Goal: Task Accomplishment & Management: Use online tool/utility

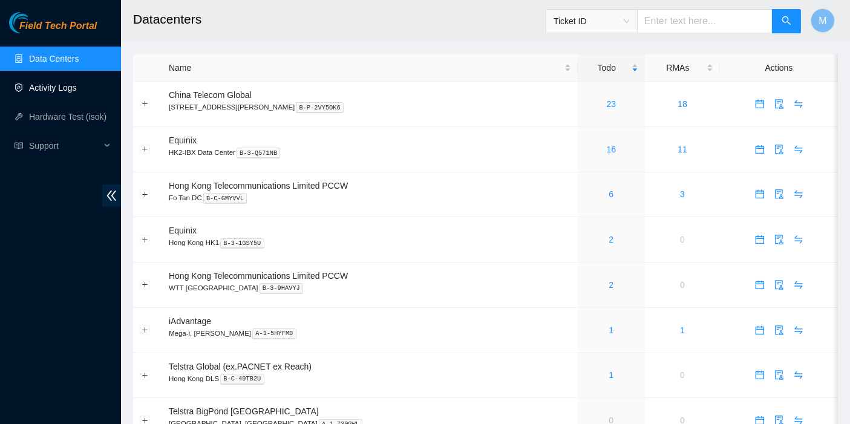
click at [65, 84] on link "Activity Logs" at bounding box center [53, 88] width 48 height 10
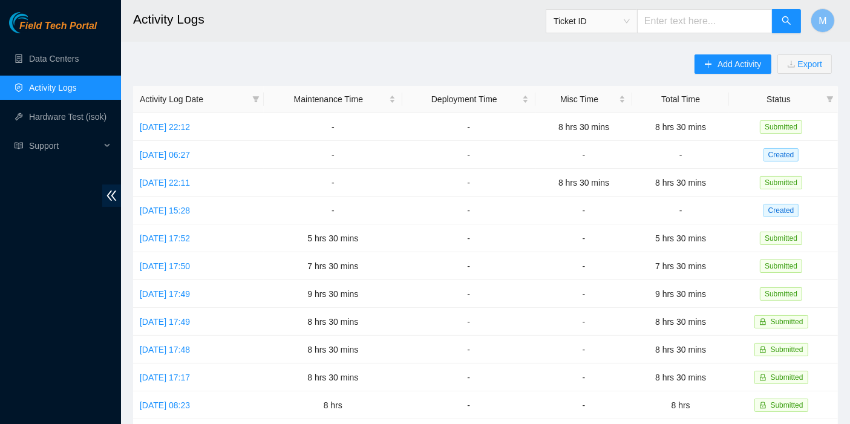
click at [252, 60] on div "Add Activity Export Activity Log Date Maintenance Time Deployment Time Misc Tim…" at bounding box center [485, 381] width 704 height 654
click at [190, 155] on link "[DATE] 06:27" at bounding box center [165, 155] width 50 height 10
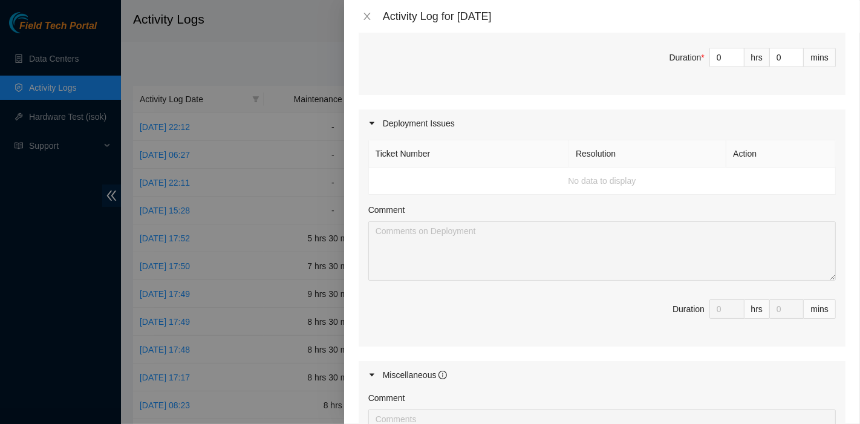
scroll to position [402, 0]
click at [633, 189] on td "No data to display" at bounding box center [602, 180] width 467 height 27
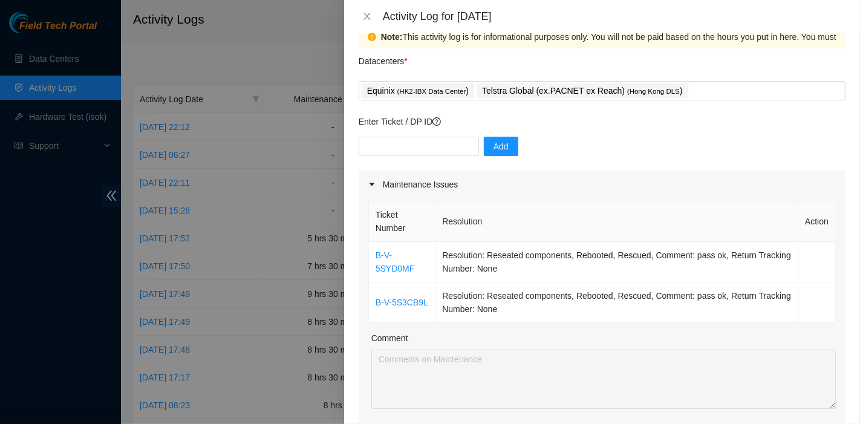
scroll to position [0, 0]
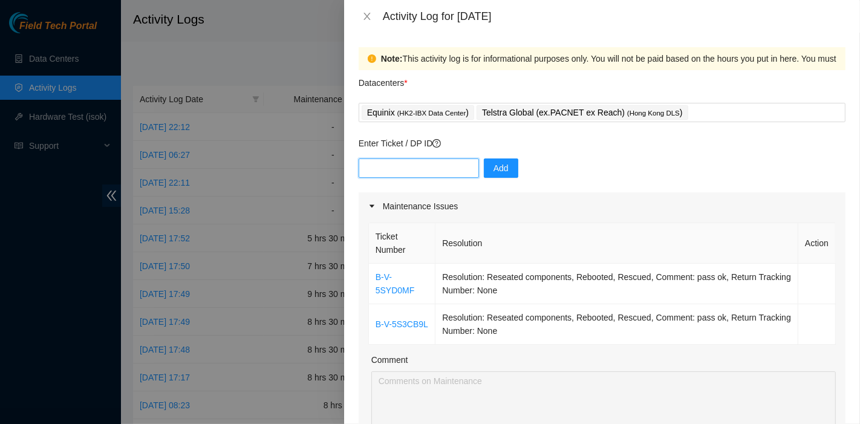
click at [433, 164] on input "text" at bounding box center [419, 167] width 120 height 19
paste input "DP76723"
type input "DP76723"
click at [484, 166] on button "Add" at bounding box center [501, 167] width 34 height 19
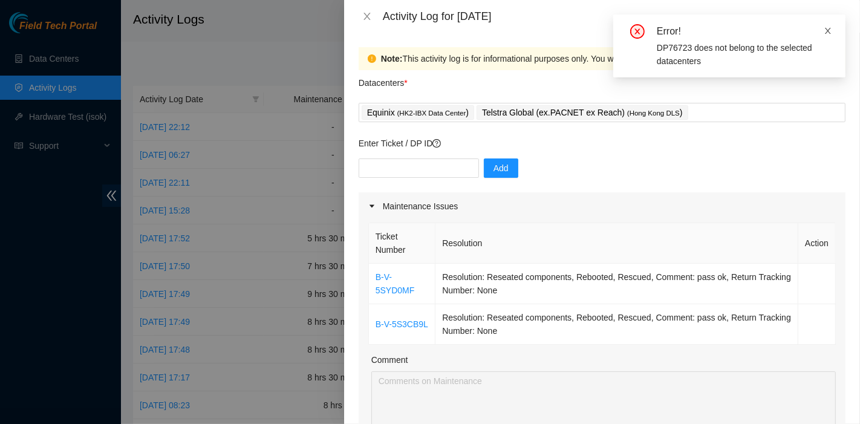
click at [830, 30] on icon "close" at bounding box center [828, 31] width 8 height 8
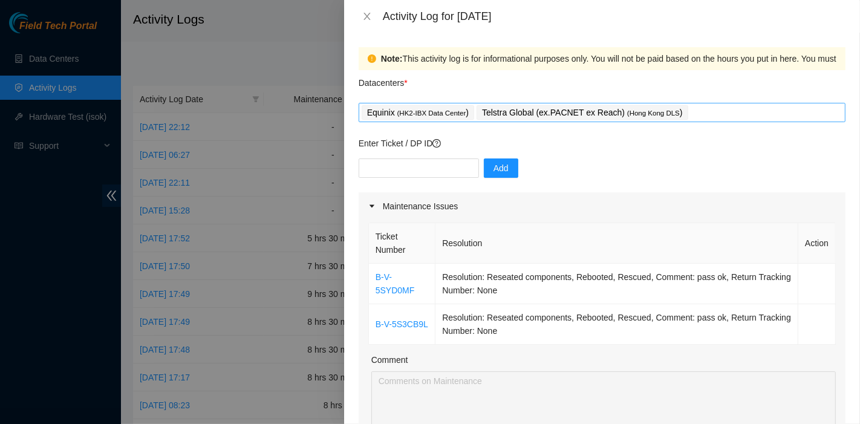
click at [732, 111] on div "Equinix ( HK2-IBX Data Center ) Telstra Global (ex.PACNET ex Reach) ( [GEOGRAPH…" at bounding box center [602, 112] width 481 height 17
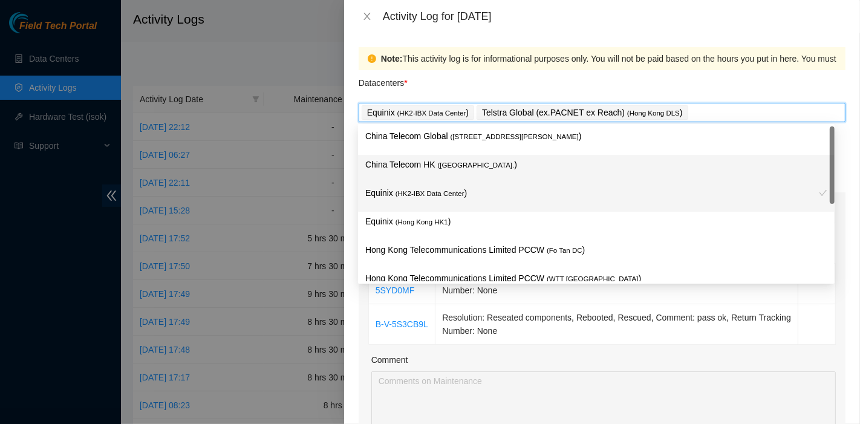
click at [522, 181] on div "China Telecom HK ( [GEOGRAPHIC_DATA] )" at bounding box center [596, 169] width 477 height 28
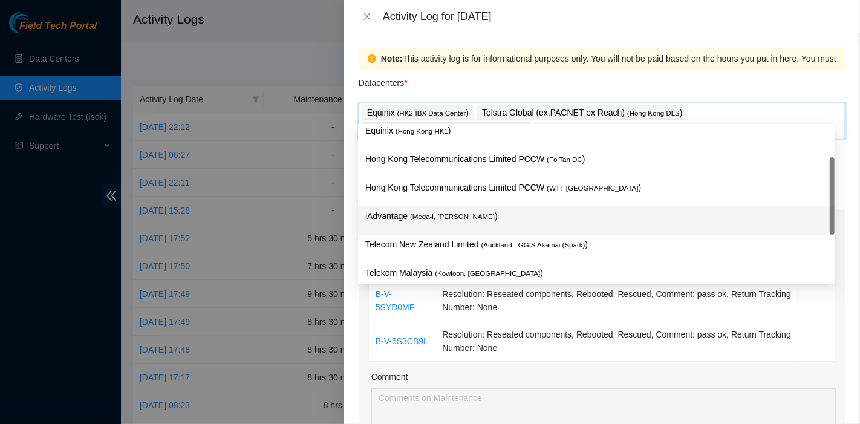
click at [503, 242] on p "Telecom New Zealand Limited ( Auckland - GGIS Akamai (Spark) )" at bounding box center [596, 245] width 462 height 14
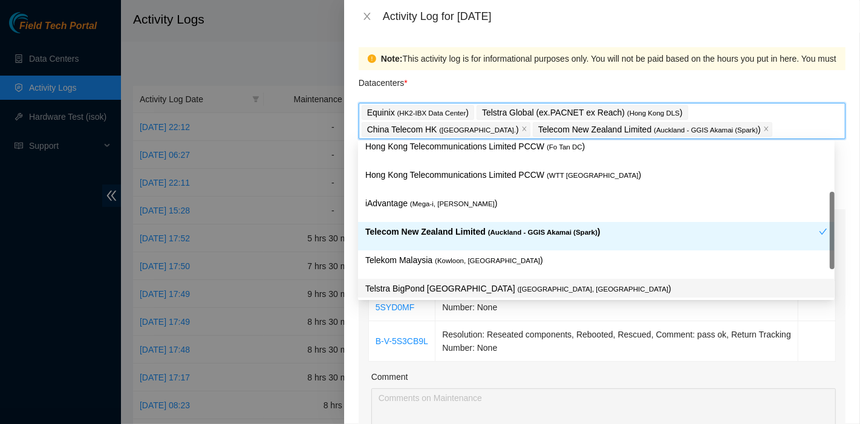
drag, startPoint x: 677, startPoint y: 288, endPoint x: 665, endPoint y: 284, distance: 12.6
click at [676, 288] on p "Telstra BigPond [GEOGRAPHIC_DATA] ( [GEOGRAPHIC_DATA], [GEOGRAPHIC_DATA] )" at bounding box center [596, 289] width 462 height 14
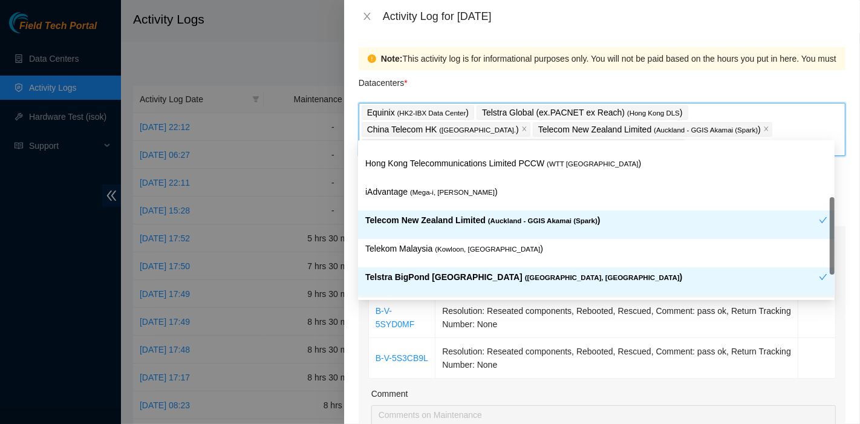
click at [526, 224] on span "( Auckland - GGIS Akamai (Spark)" at bounding box center [542, 220] width 109 height 7
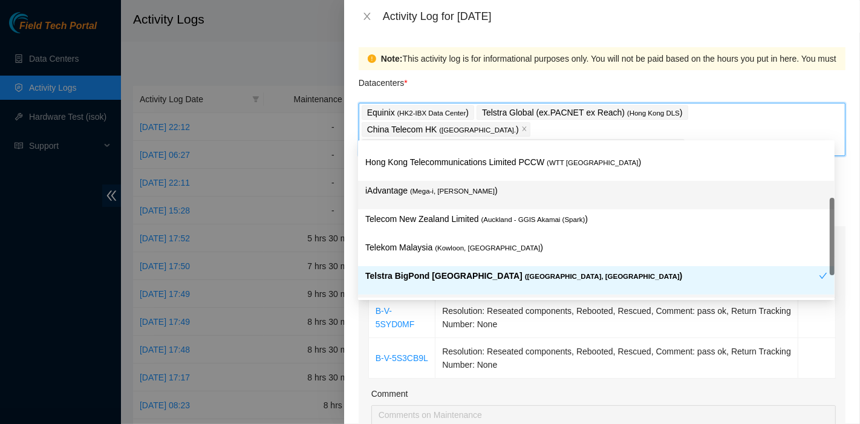
click at [475, 197] on div "iAdvantage ( Mega-i, Chai Wan )" at bounding box center [596, 195] width 462 height 22
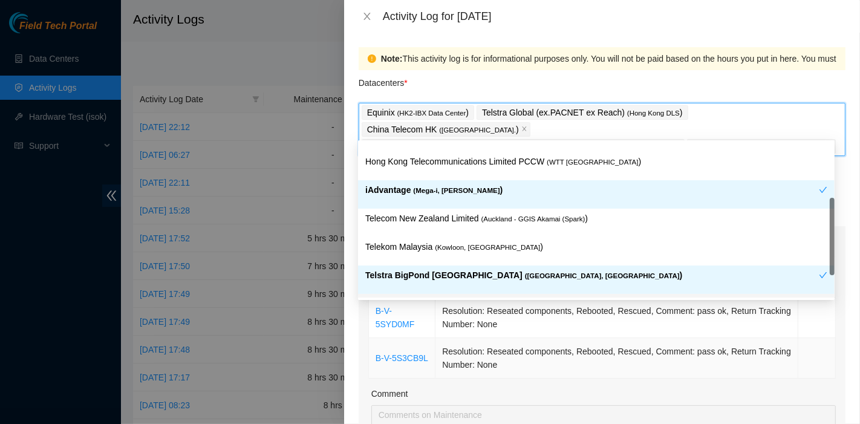
click at [650, 338] on td "Resolution: Reseated components, Rebooted, Rescued, Comment: pass ok, Return Tr…" at bounding box center [616, 358] width 363 height 41
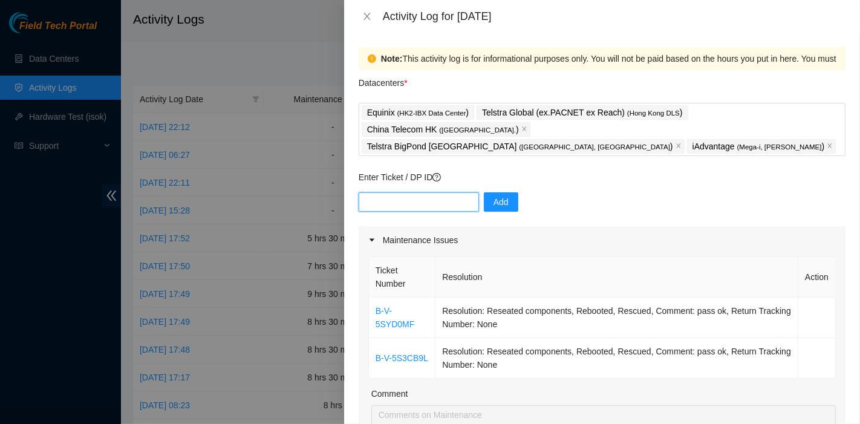
click at [424, 192] on input "text" at bounding box center [419, 201] width 120 height 19
paste input "DP76723"
type input "DP76723"
click at [501, 192] on button "Add" at bounding box center [501, 201] width 34 height 19
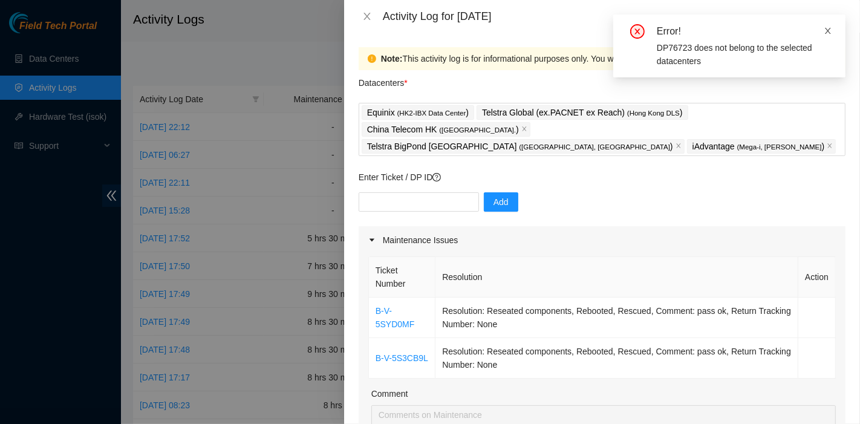
click at [827, 35] on span at bounding box center [828, 31] width 8 height 10
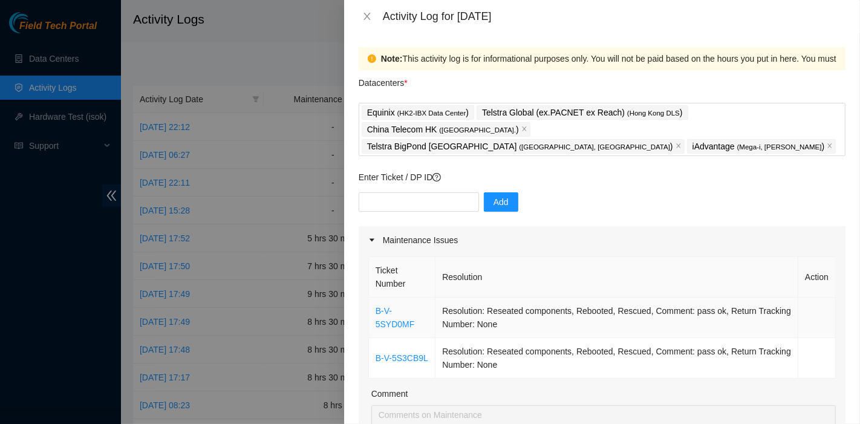
drag, startPoint x: 656, startPoint y: 346, endPoint x: 587, endPoint y: 284, distance: 93.0
click at [659, 345] on td "Resolution: Reseated components, Rebooted, Rescued, Comment: pass ok, Return Tr…" at bounding box center [616, 358] width 363 height 41
click at [675, 140] on span at bounding box center [678, 146] width 6 height 13
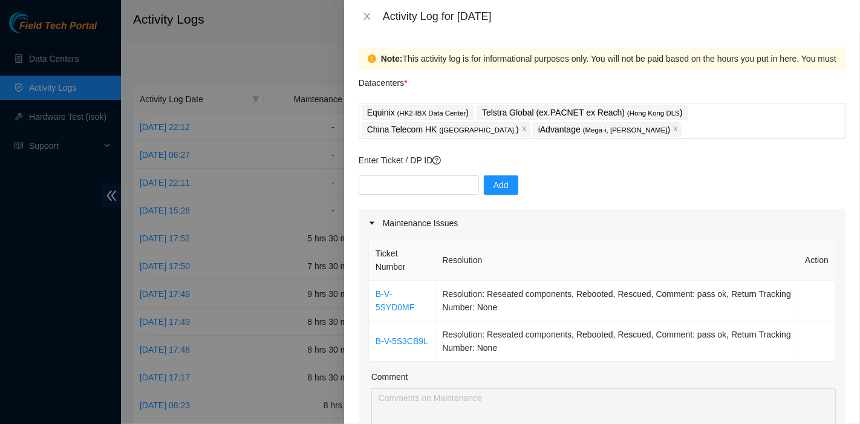
drag, startPoint x: 695, startPoint y: 216, endPoint x: 650, endPoint y: 190, distance: 52.6
click at [697, 216] on div "Maintenance Issues" at bounding box center [602, 223] width 487 height 28
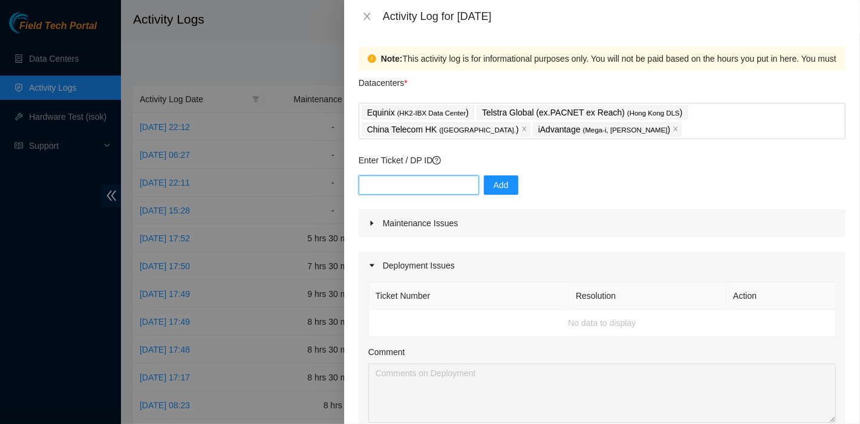
click at [431, 187] on input "text" at bounding box center [419, 184] width 120 height 19
paste input "DP83102"
type input "DP83102"
drag, startPoint x: 515, startPoint y: 188, endPoint x: 496, endPoint y: 173, distance: 24.1
click at [515, 187] on div "DP83102 Add" at bounding box center [602, 192] width 487 height 34
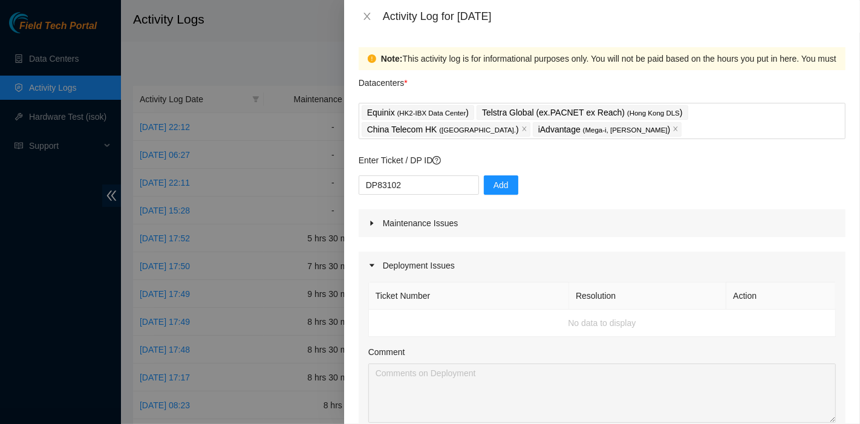
click at [472, 172] on div "Enter Ticket / DP ID DP83102 Add" at bounding box center [602, 182] width 487 height 56
click at [493, 181] on span "Add" at bounding box center [500, 184] width 15 height 13
click at [533, 324] on td "No data to display" at bounding box center [602, 323] width 467 height 27
click at [419, 186] on input "text" at bounding box center [419, 184] width 120 height 19
type input "D"
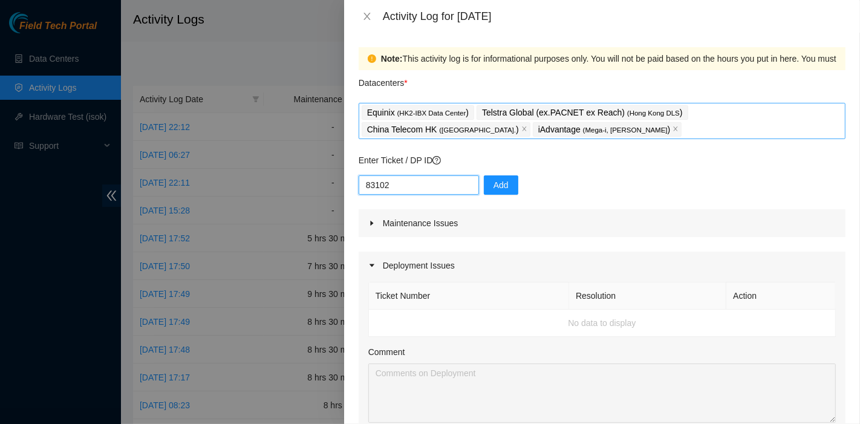
click at [545, 130] on div "Equinix ( HK2-IBX Data Center ) Telstra Global (ex.PACNET ex Reach) ( Hong Kong…" at bounding box center [602, 121] width 481 height 34
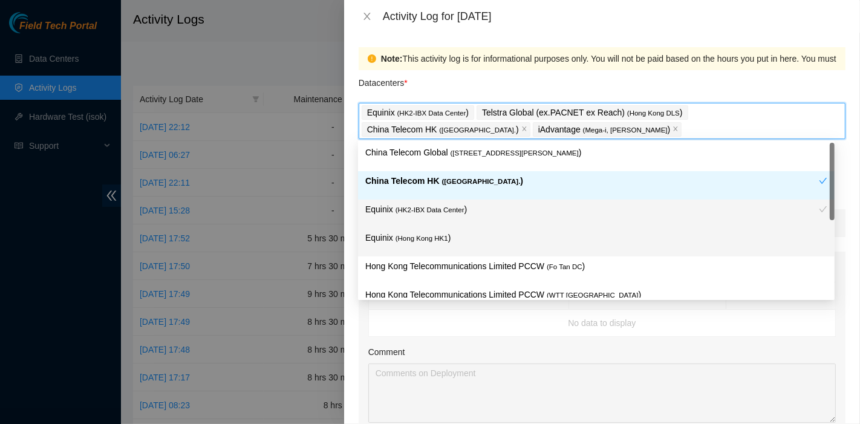
click at [499, 233] on p "Equinix ( Hong Kong HK1 )" at bounding box center [596, 238] width 462 height 14
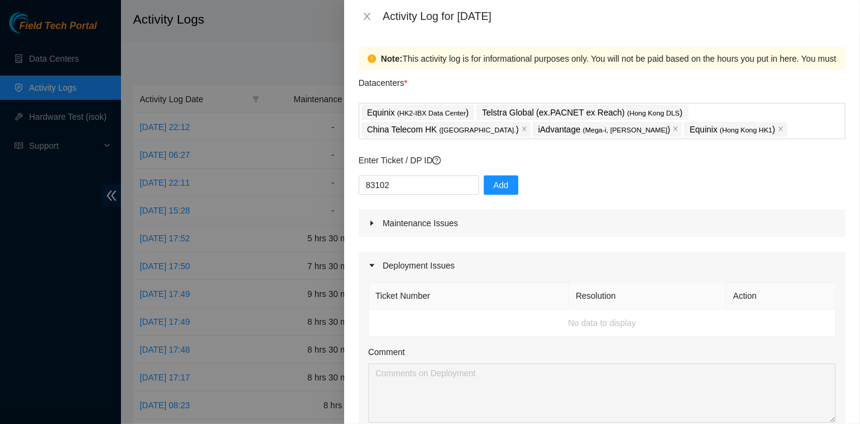
click at [639, 82] on div "Datacenters *" at bounding box center [602, 86] width 487 height 33
click at [364, 182] on input "83102" at bounding box center [419, 184] width 120 height 19
type input "DP83102"
click at [499, 178] on span "Add" at bounding box center [500, 184] width 15 height 13
click at [387, 190] on input "text" at bounding box center [419, 184] width 120 height 19
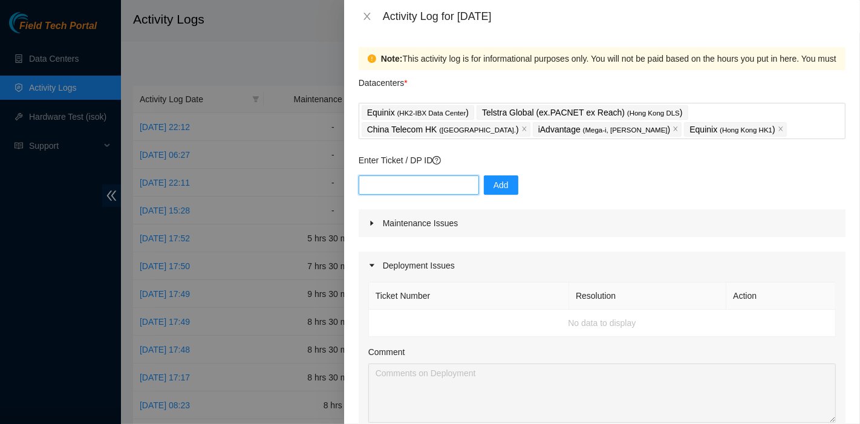
paste input "DP81102"
type input "DP81102"
click at [493, 183] on span "Add" at bounding box center [500, 184] width 15 height 13
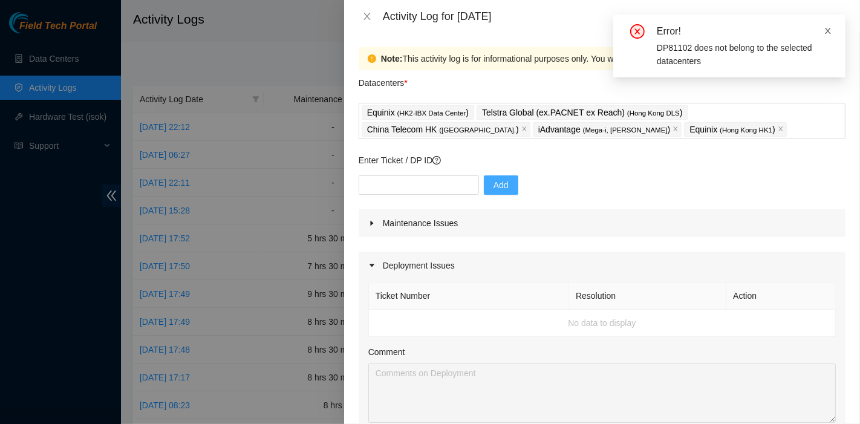
click at [827, 29] on icon "close" at bounding box center [828, 31] width 6 height 6
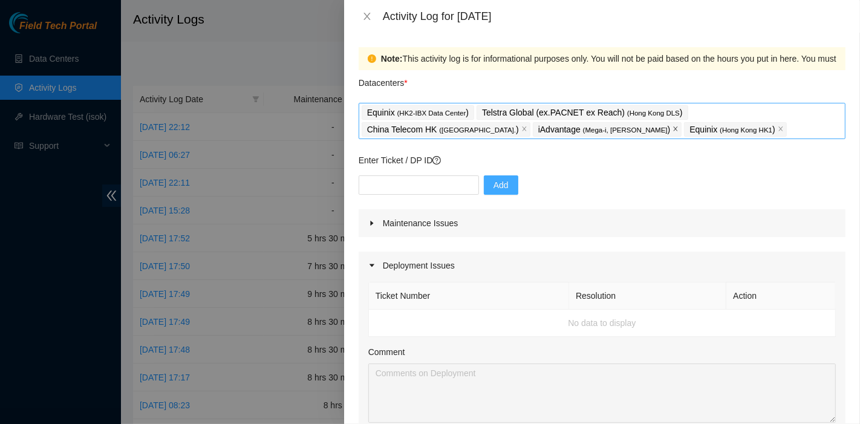
click at [672, 129] on icon "close" at bounding box center [675, 129] width 6 height 6
click at [626, 129] on icon "close" at bounding box center [629, 129] width 6 height 6
click at [463, 111] on p "Equinix ( HK2-IBX Data Center )" at bounding box center [418, 113] width 102 height 14
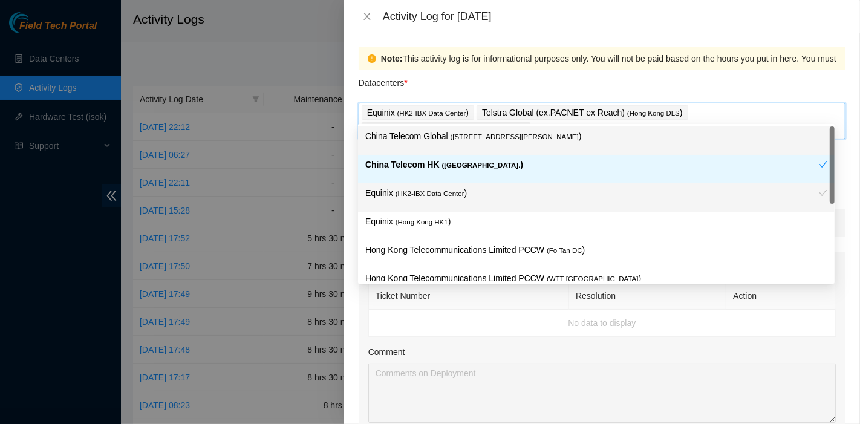
click at [627, 113] on span "( Hong Kong DLS" at bounding box center [653, 112] width 53 height 7
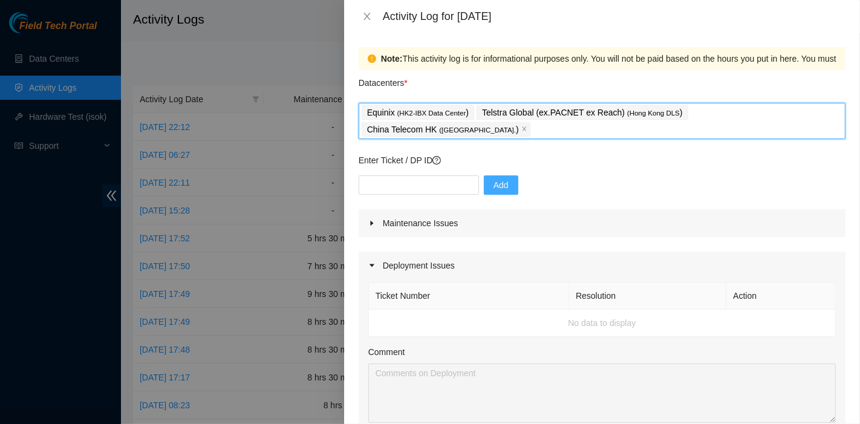
click at [650, 111] on span "( Hong Kong DLS" at bounding box center [653, 112] width 53 height 7
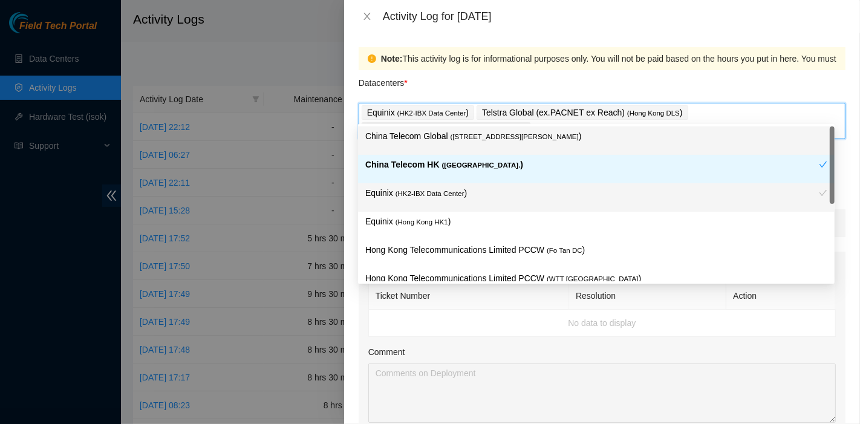
drag, startPoint x: 672, startPoint y: 112, endPoint x: 722, endPoint y: 120, distance: 50.8
click at [672, 113] on div "Telstra Global (ex.PACNET ex Reach) ( Hong Kong DLS )" at bounding box center [584, 112] width 214 height 17
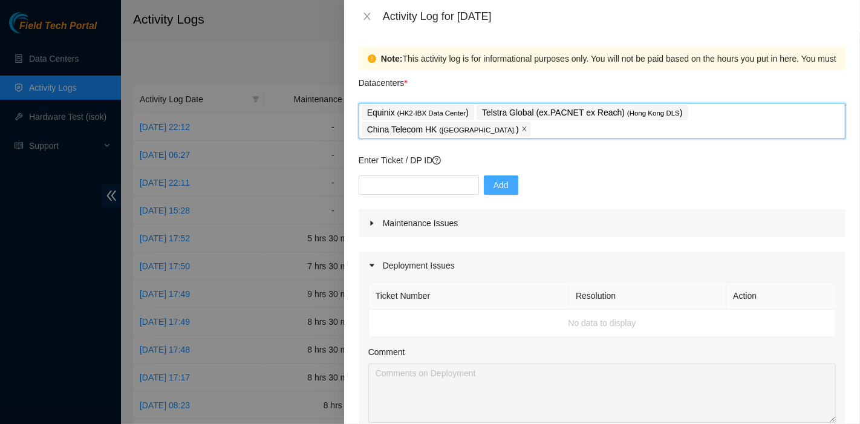
click at [527, 126] on span "close" at bounding box center [524, 129] width 6 height 7
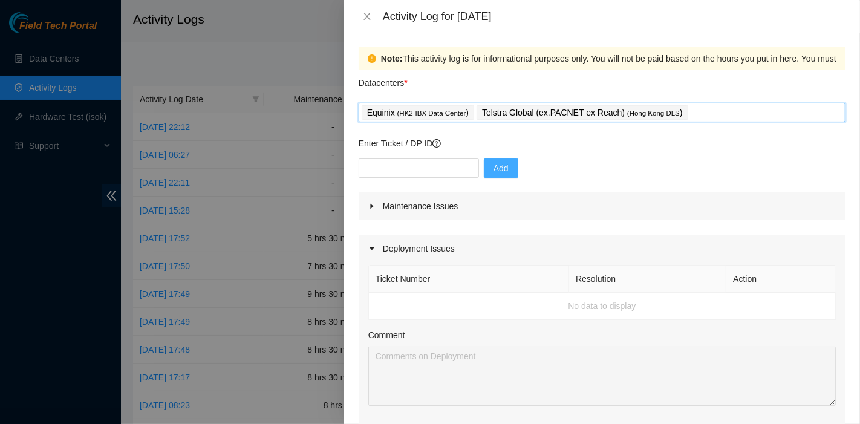
click at [473, 156] on div "Enter Ticket / DP ID Add" at bounding box center [602, 165] width 487 height 56
click at [452, 167] on input "text" at bounding box center [419, 167] width 120 height 19
paste input "DP81102"
type input "DP81102"
click at [493, 175] on button "Add" at bounding box center [501, 167] width 34 height 19
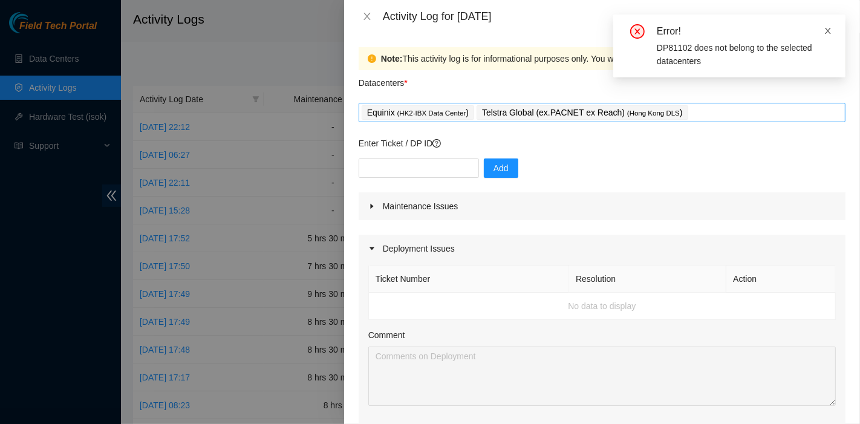
click at [825, 28] on icon "close" at bounding box center [828, 31] width 8 height 8
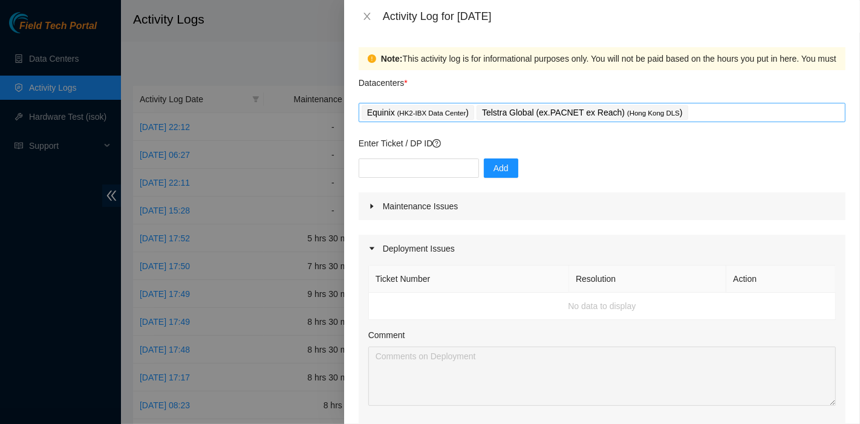
click at [707, 114] on div "Equinix ( HK2-IBX Data Center ) Telstra Global (ex.PACNET ex Reach) ( Hong Kong…" at bounding box center [602, 112] width 481 height 17
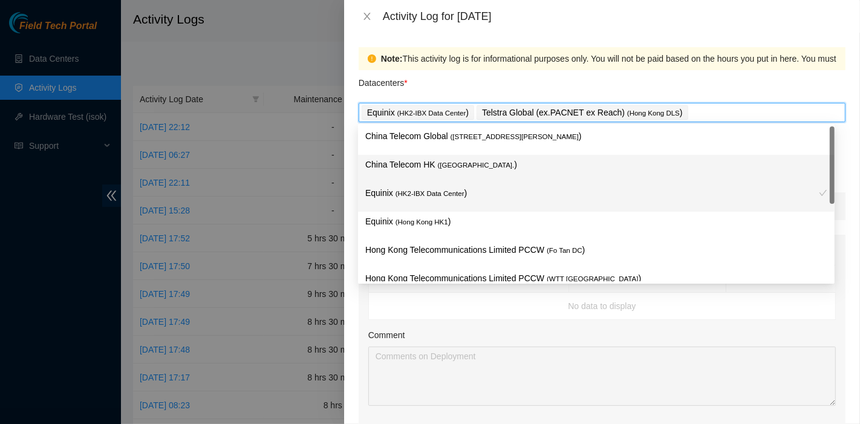
click at [514, 159] on p "China Telecom HK ( Hong Kong. )" at bounding box center [596, 165] width 462 height 14
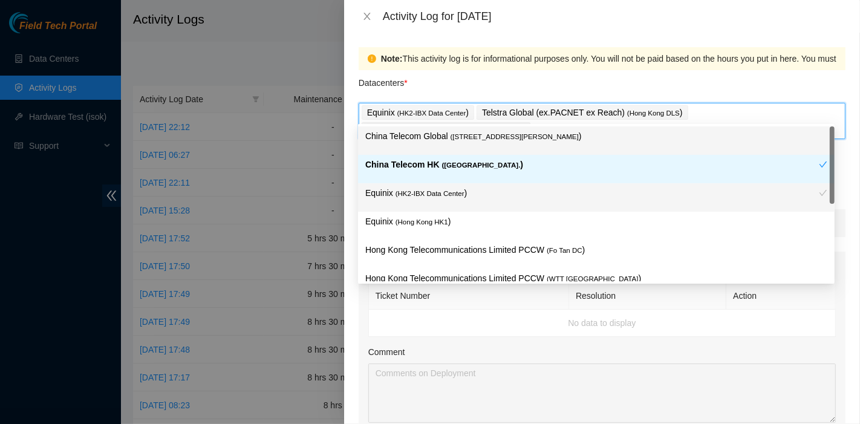
click at [525, 135] on span "( Room B11, 2/F, 18 Chun Yat Street, TKO , Hong Kong" at bounding box center [515, 136] width 128 height 7
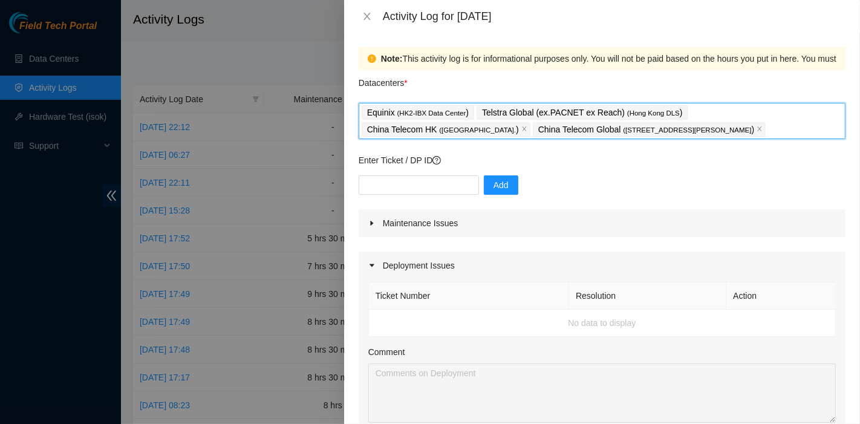
click at [404, 174] on div "Enter Ticket / DP ID Add" at bounding box center [602, 182] width 487 height 56
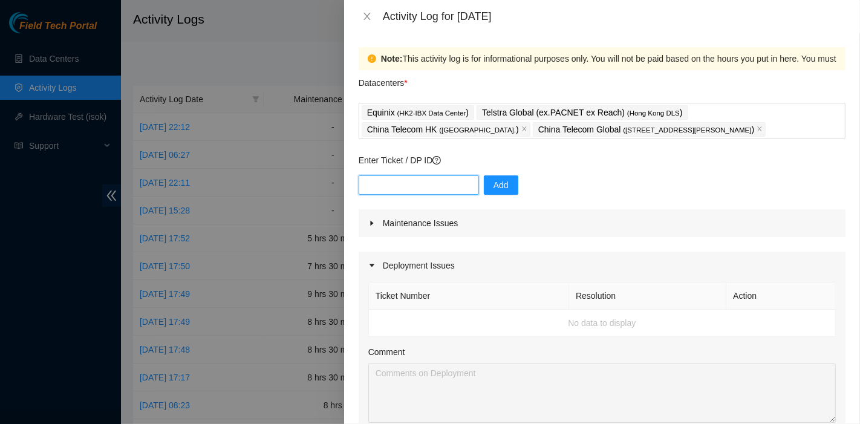
click at [423, 193] on input "text" at bounding box center [419, 184] width 120 height 19
paste input "B-W-12Q8G3J"
type input "B-W-12Q8G3J"
click at [495, 189] on span "Add" at bounding box center [500, 184] width 15 height 13
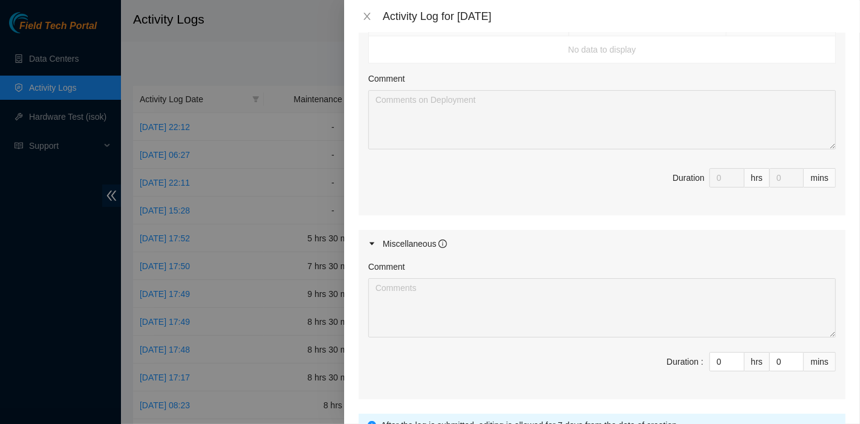
scroll to position [378, 0]
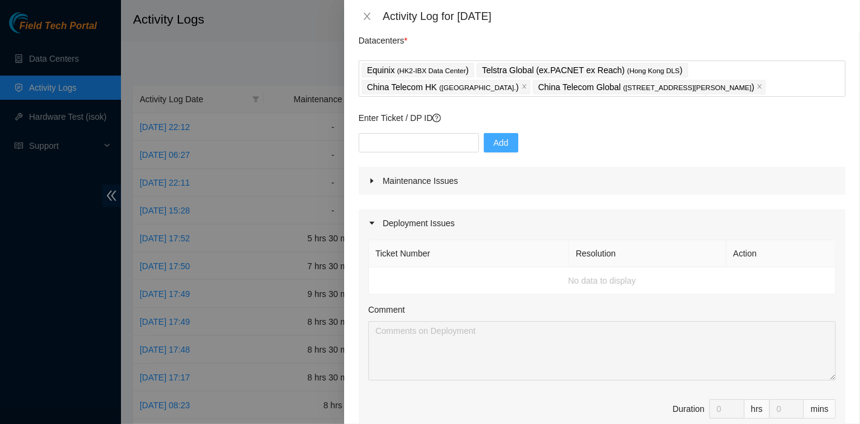
click at [480, 247] on th "Ticket Number" at bounding box center [469, 253] width 200 height 27
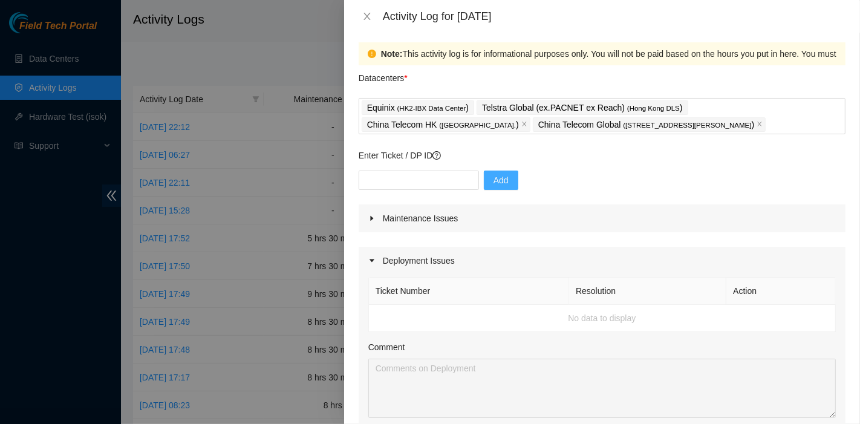
scroll to position [0, 0]
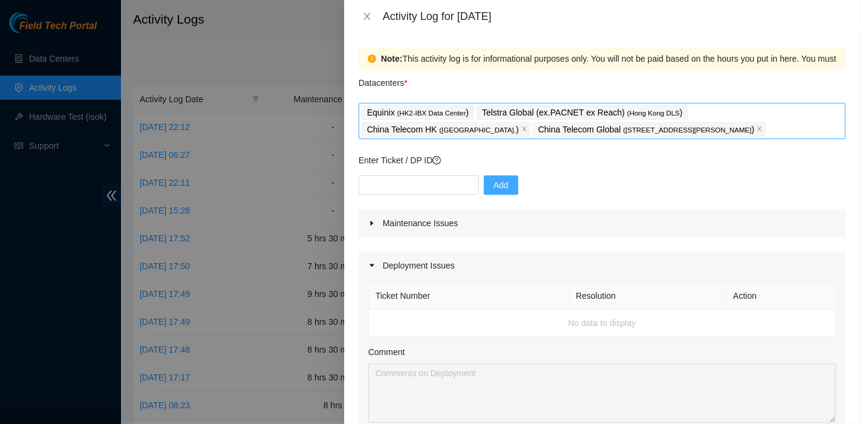
click at [627, 113] on span "( Hong Kong DLS" at bounding box center [653, 112] width 53 height 7
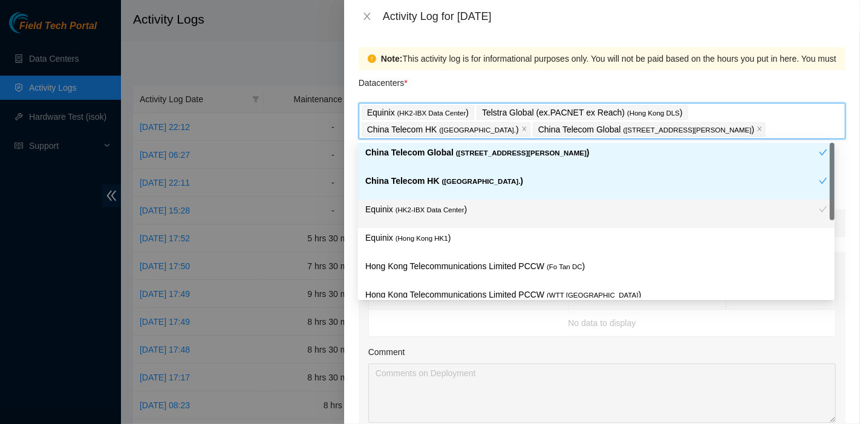
click at [571, 75] on div "Datacenters *" at bounding box center [602, 86] width 487 height 33
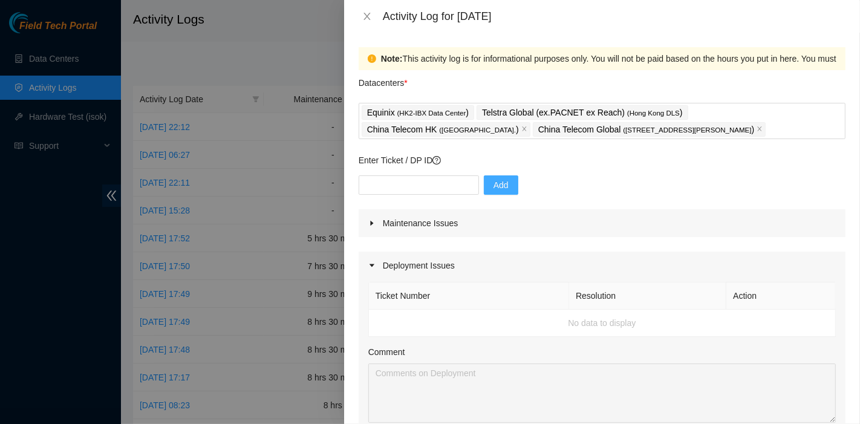
click at [459, 174] on div "Enter Ticket / DP ID Add" at bounding box center [602, 182] width 487 height 56
click at [456, 180] on input "text" at bounding box center [419, 184] width 120 height 19
paste input "B-V-5MKHRH4"
type input "B-V-5MKHRH4"
click at [493, 186] on span "Add" at bounding box center [500, 184] width 15 height 13
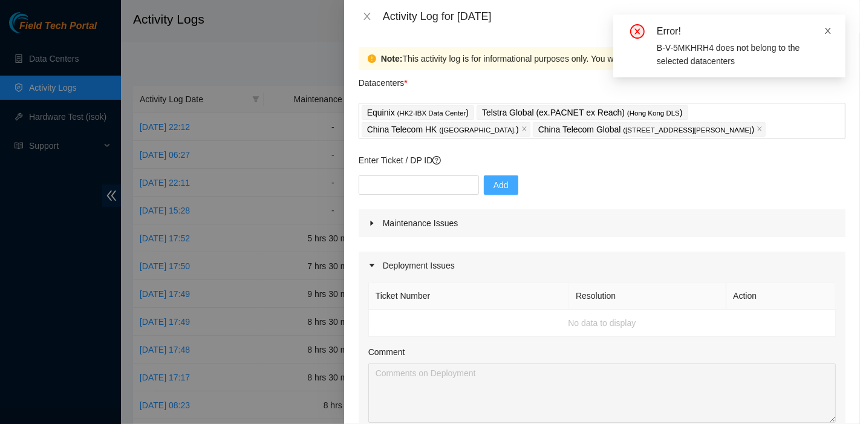
click at [829, 30] on icon "close" at bounding box center [828, 31] width 8 height 8
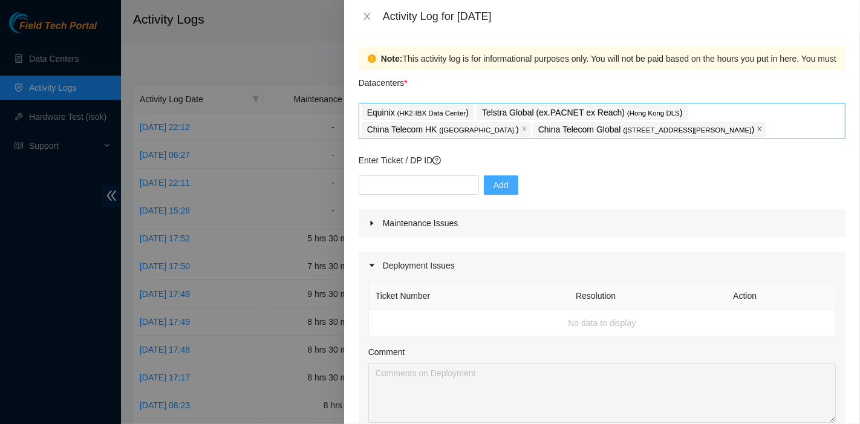
click at [756, 123] on span at bounding box center [759, 129] width 6 height 13
click at [464, 106] on p "Equinix ( HK2-IBX Data Center )" at bounding box center [418, 113] width 102 height 14
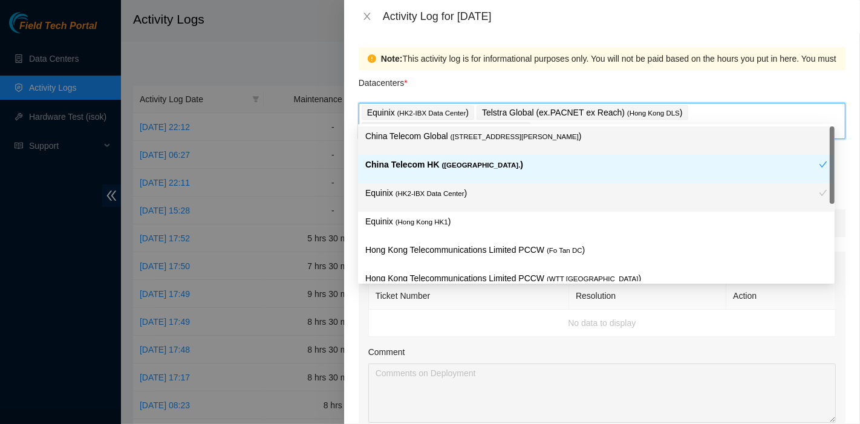
click at [464, 115] on span "Equinix ( HK2-IBX Data Center )" at bounding box center [418, 112] width 112 height 15
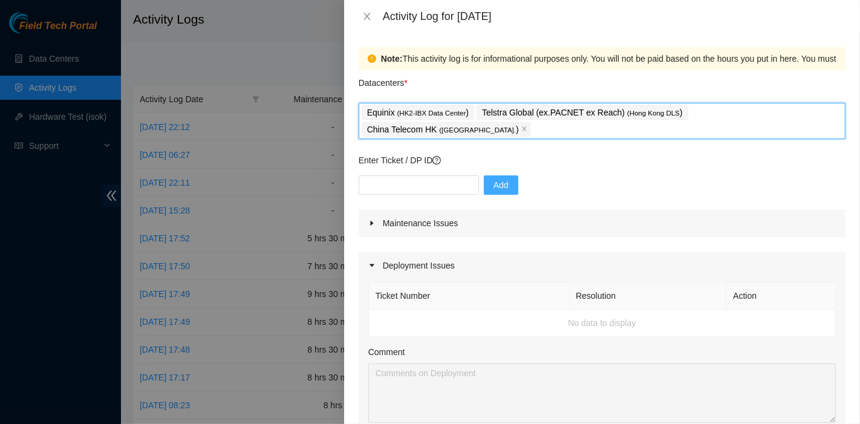
click at [558, 114] on p "Telstra Global (ex.PACNET ex Reach) ( Hong Kong DLS )" at bounding box center [582, 113] width 201 height 14
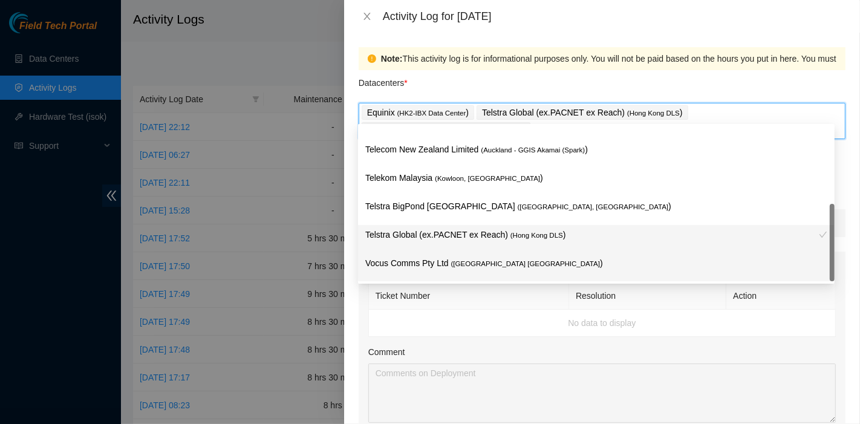
scroll to position [186, 0]
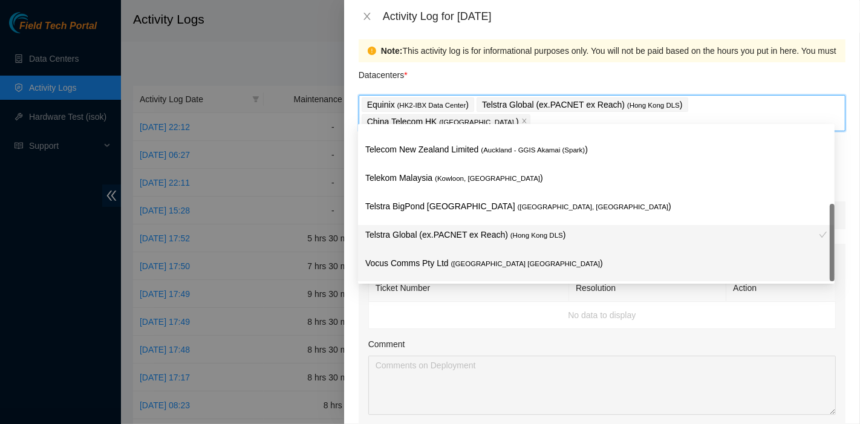
click at [649, 311] on div "Ticket Number Resolution Action No data to display Comment Duration 0 hrs 0 mins" at bounding box center [602, 376] width 487 height 209
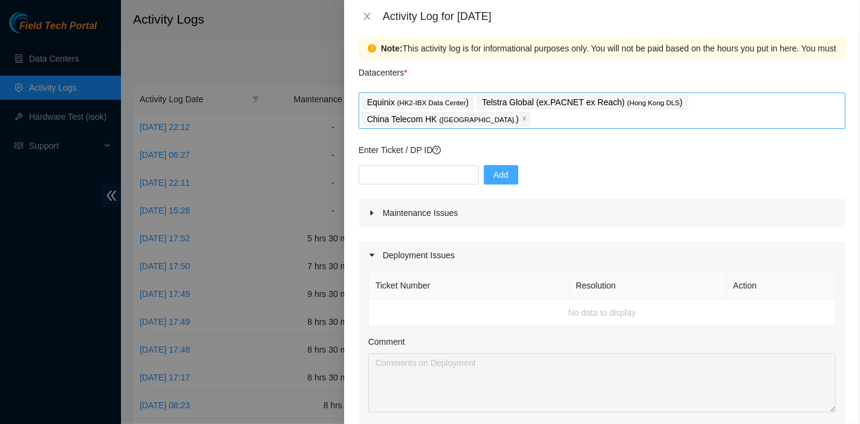
scroll to position [0, 0]
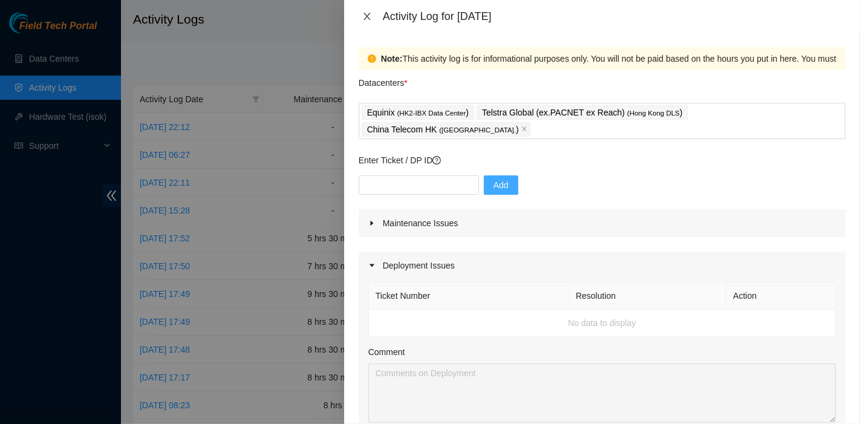
click at [365, 22] on div "Activity Log for 20-08-2025" at bounding box center [602, 16] width 487 height 13
click at [365, 19] on icon "close" at bounding box center [367, 16] width 10 height 10
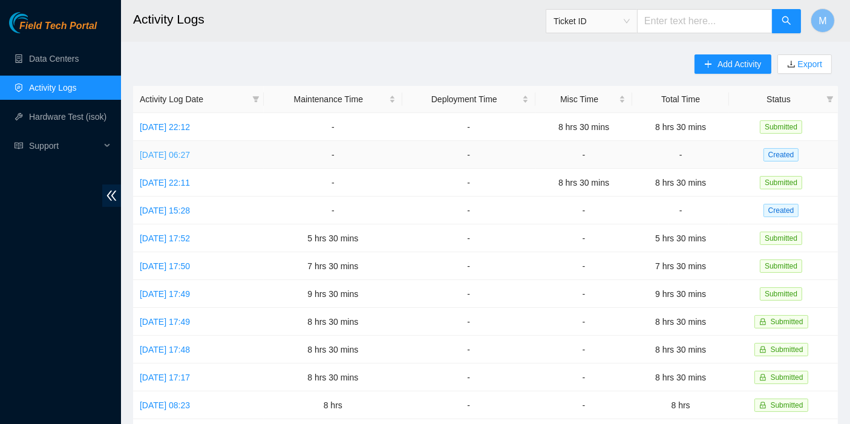
click at [190, 154] on link "Wed, 20 Aug 2025 06:27" at bounding box center [165, 155] width 50 height 10
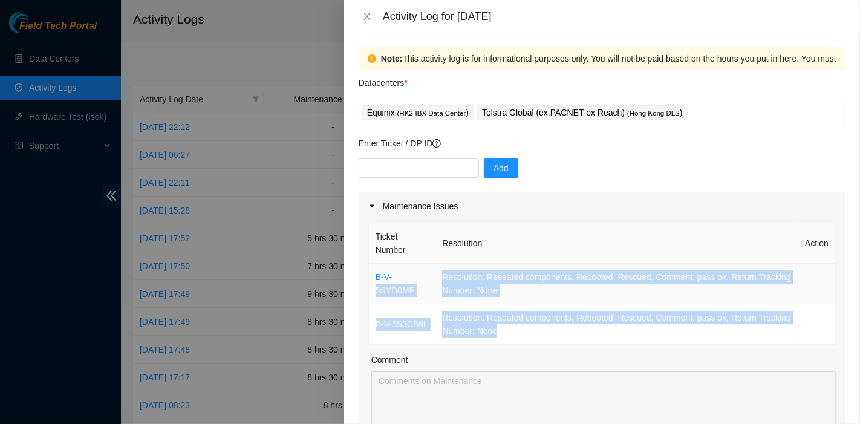
drag, startPoint x: 522, startPoint y: 334, endPoint x: 392, endPoint y: 269, distance: 145.2
click at [392, 269] on tbody "B-V-5SYD0MF Resolution: Reseated components, Rebooted, Rescued, Comment: pass o…" at bounding box center [602, 304] width 467 height 81
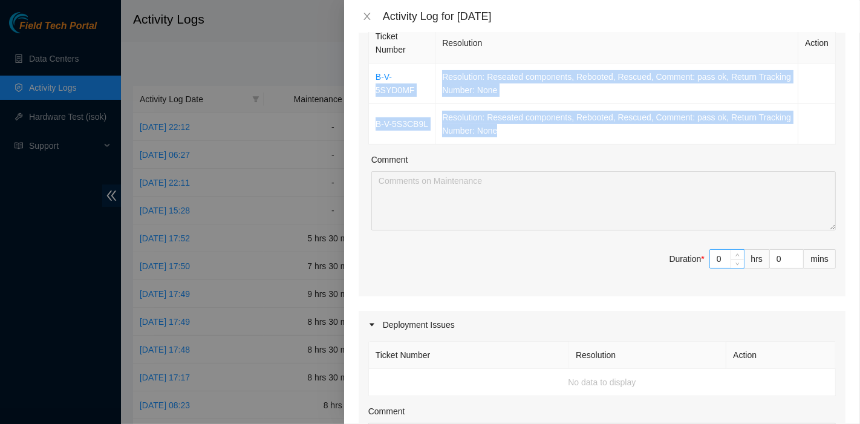
scroll to position [201, 0]
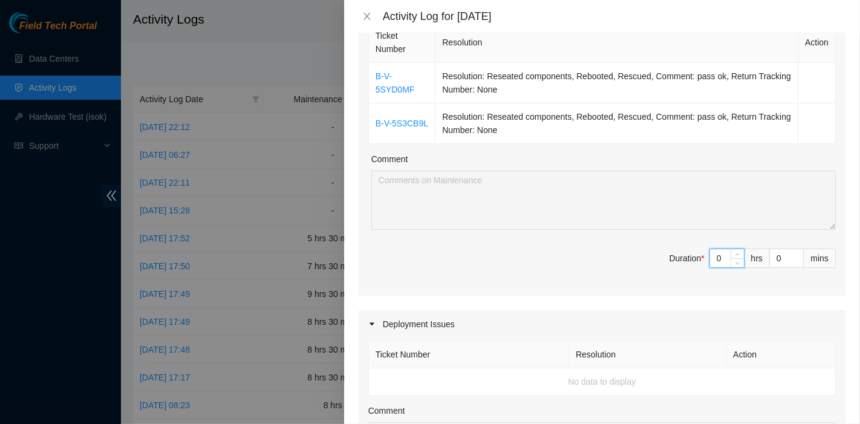
drag, startPoint x: 718, startPoint y: 254, endPoint x: 704, endPoint y: 255, distance: 14.5
click at [710, 255] on input "0" at bounding box center [727, 258] width 34 height 18
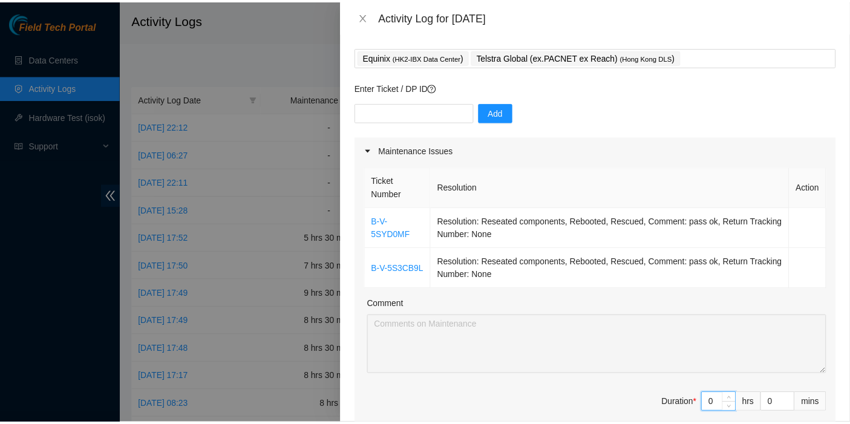
scroll to position [0, 0]
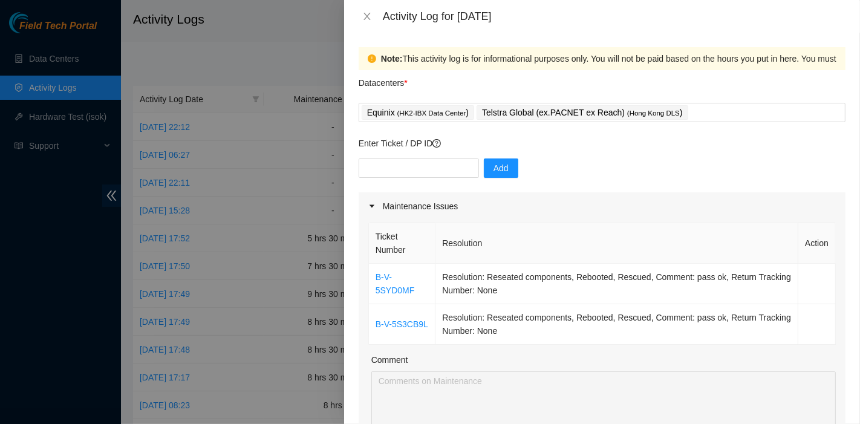
click at [420, 146] on p "Enter Ticket / DP ID" at bounding box center [602, 143] width 487 height 13
click at [450, 146] on p "Enter Ticket / DP ID" at bounding box center [602, 143] width 487 height 13
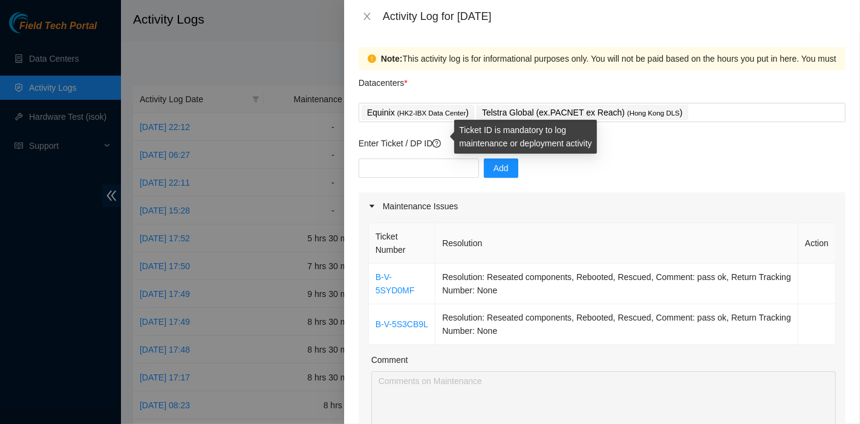
click at [438, 144] on icon "question-circle" at bounding box center [436, 143] width 8 height 8
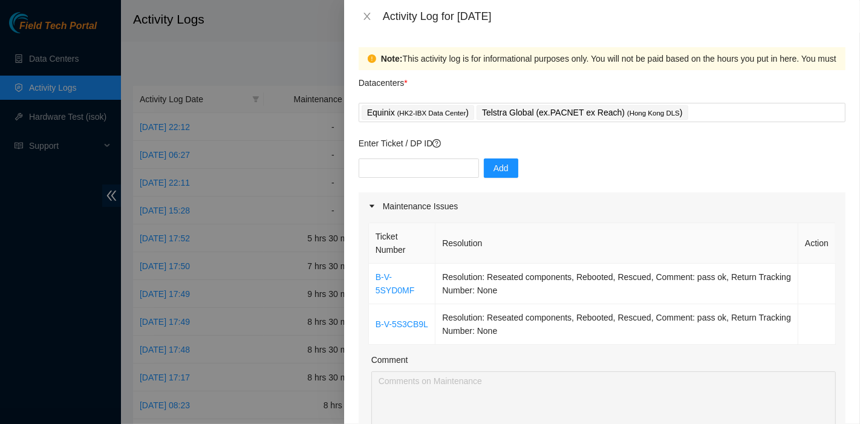
click at [663, 152] on div "Enter Ticket / DP ID Add" at bounding box center [602, 165] width 487 height 56
click at [363, 19] on icon "close" at bounding box center [367, 16] width 10 height 10
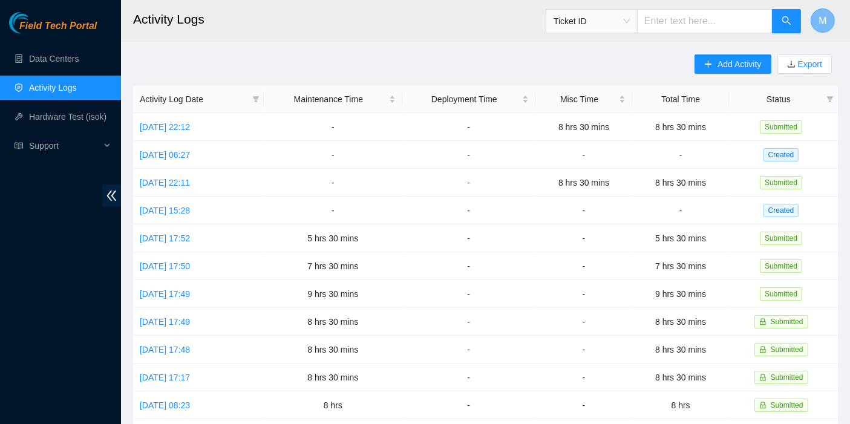
click at [815, 23] on button "M" at bounding box center [822, 20] width 24 height 24
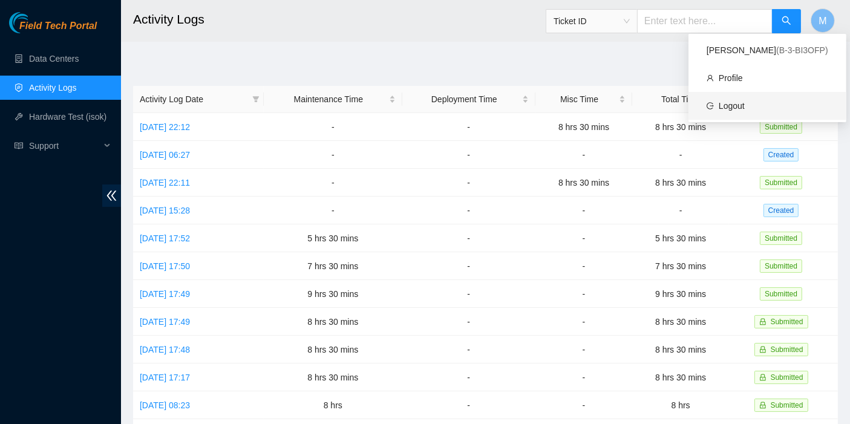
click at [744, 101] on link "Logout" at bounding box center [731, 106] width 26 height 10
